Goal: Task Accomplishment & Management: Complete application form

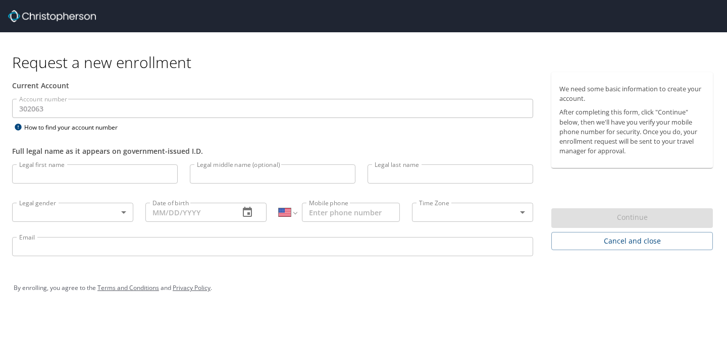
select select "US"
click at [80, 179] on input "Legal first name" at bounding box center [94, 173] width 165 height 19
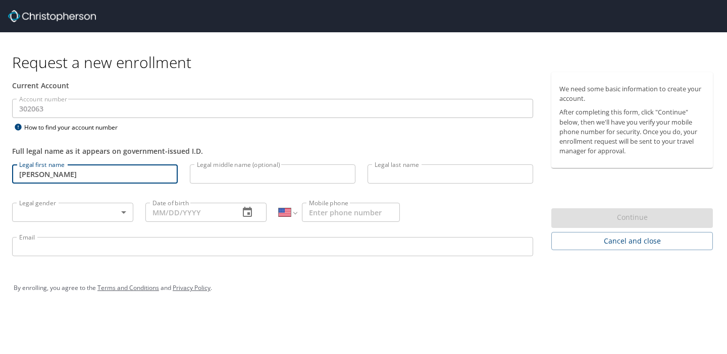
type input "[PERSON_NAME]"
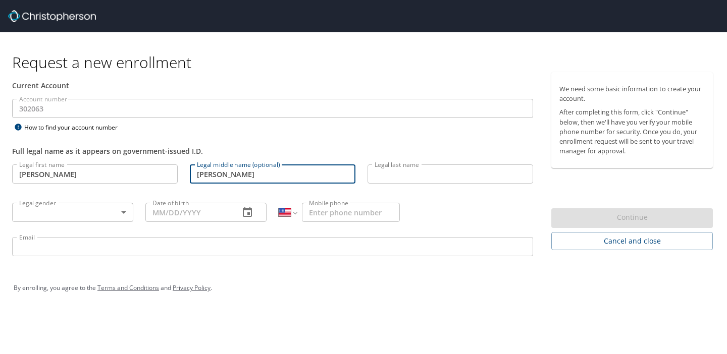
type input "[PERSON_NAME]"
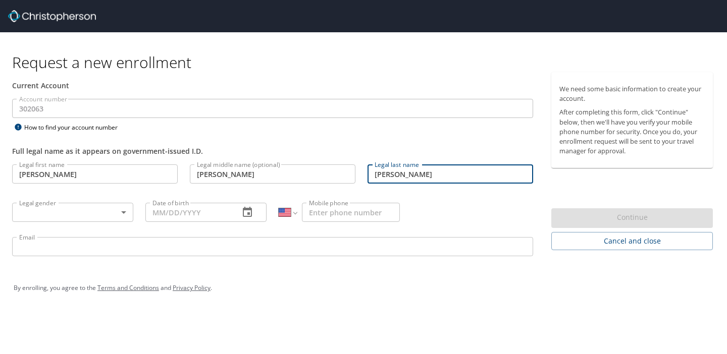
type input "[PERSON_NAME]"
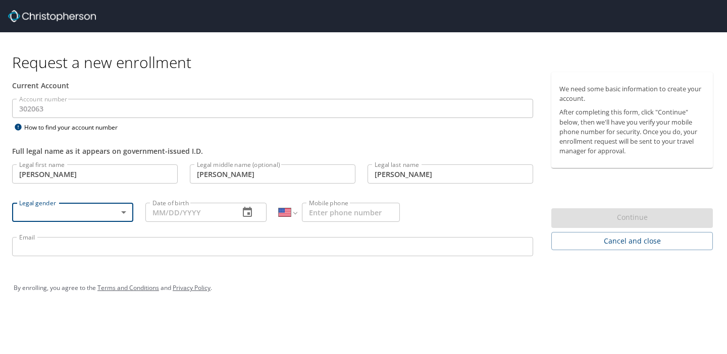
click at [90, 213] on body "Request a new enrollment Current Account Account number 302063 Account number H…" at bounding box center [363, 177] width 727 height 354
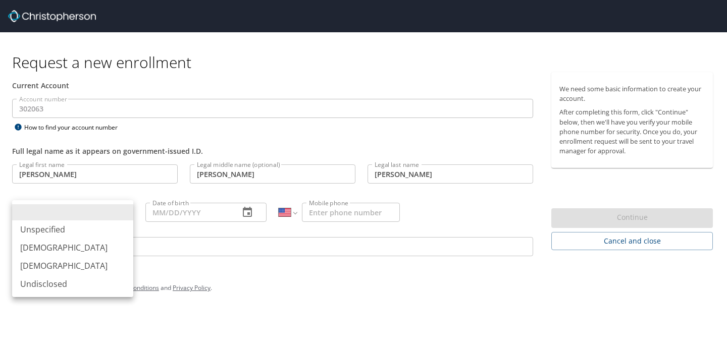
click at [81, 266] on li "[DEMOGRAPHIC_DATA]" at bounding box center [72, 266] width 121 height 18
type input "[DEMOGRAPHIC_DATA]"
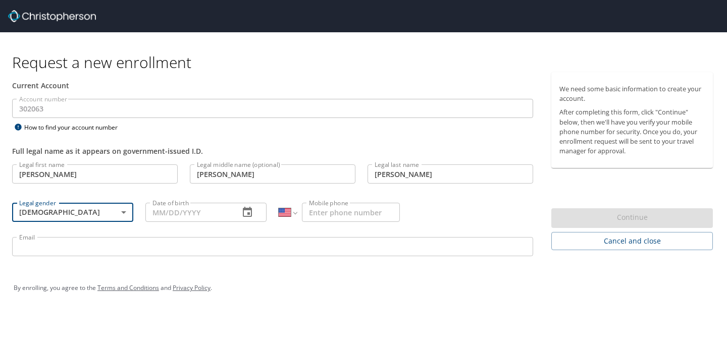
click at [183, 209] on input "Date of birth" at bounding box center [188, 212] width 86 height 19
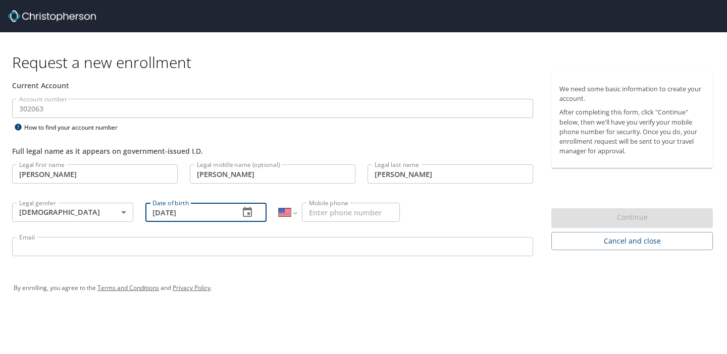
type input "[DATE]"
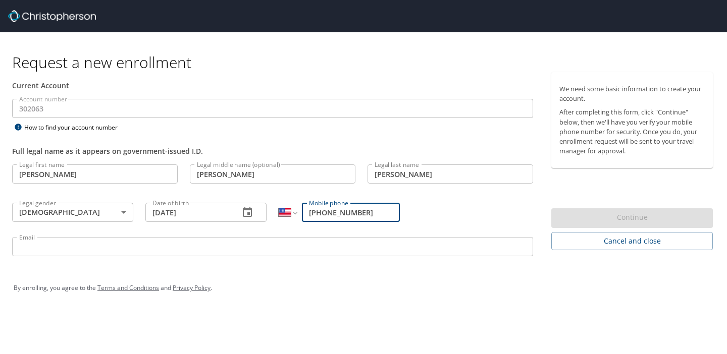
type input "[PHONE_NUMBER]"
click at [48, 253] on input "Email" at bounding box center [272, 246] width 521 height 19
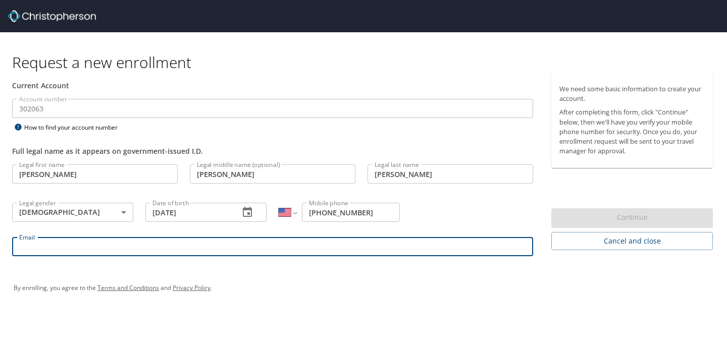
type input "[PERSON_NAME][EMAIL_ADDRESS][DOMAIN_NAME]"
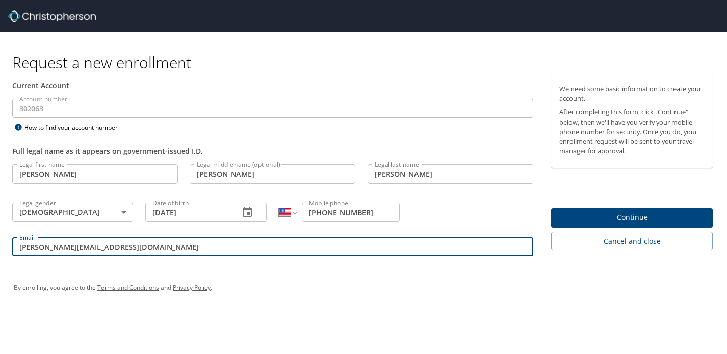
click at [315, 284] on div "By enrolling, you agree to the Terms and Conditions and Privacy Policy ." at bounding box center [363, 287] width 699 height 25
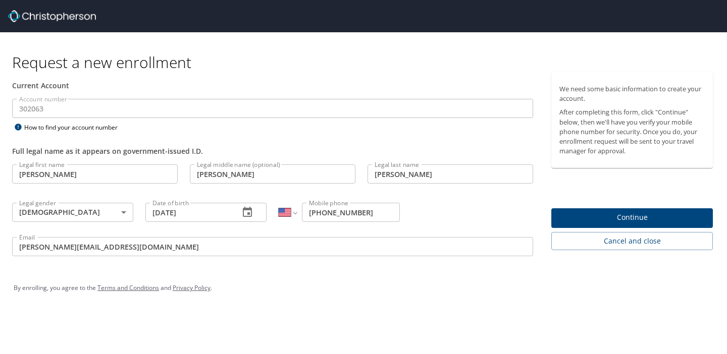
click at [577, 216] on span "Continue" at bounding box center [631, 217] width 145 height 13
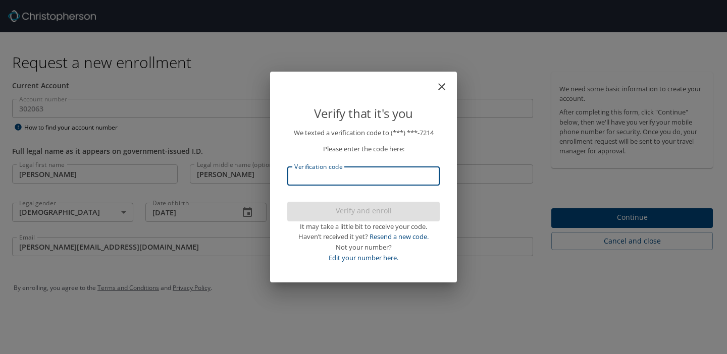
click at [378, 181] on input "Verification code" at bounding box center [363, 175] width 152 height 19
click at [444, 85] on icon "close" at bounding box center [441, 87] width 12 height 12
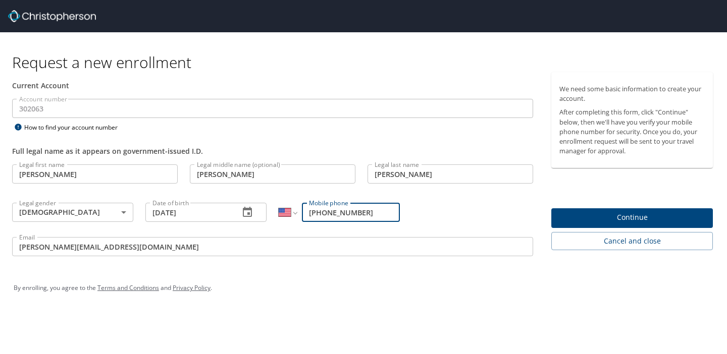
click at [367, 210] on input "[PHONE_NUMBER]" at bounding box center [351, 212] width 98 height 19
type input "[PHONE_NUMBER]"
click at [620, 220] on span "Continue" at bounding box center [631, 217] width 145 height 13
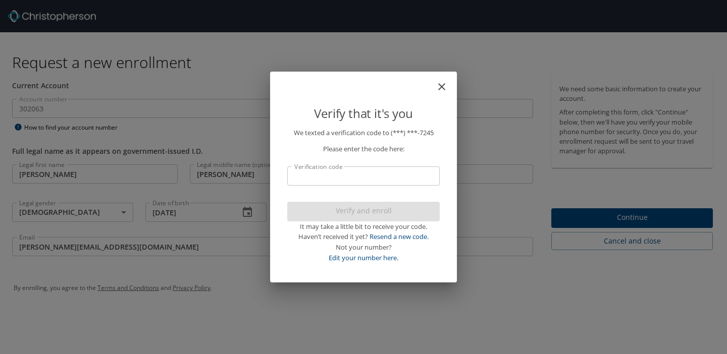
click at [384, 186] on p "We texted a verification code to (***) ***- 7245 Please enter the code here: Ve…" at bounding box center [363, 196] width 152 height 136
click at [370, 179] on input "Verification code" at bounding box center [363, 175] width 152 height 19
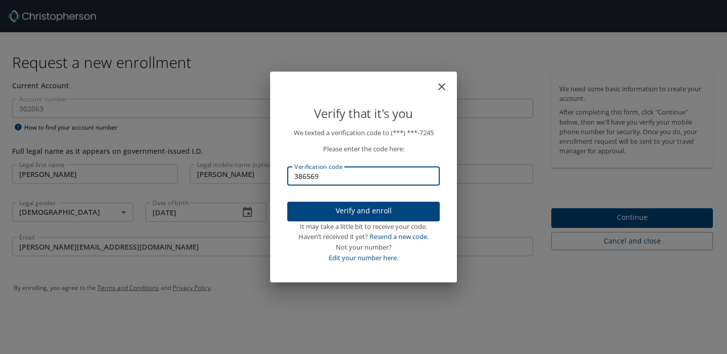
type input "386569"
click at [345, 215] on span "Verify and enroll" at bounding box center [363, 211] width 136 height 13
